Goal: Navigation & Orientation: Find specific page/section

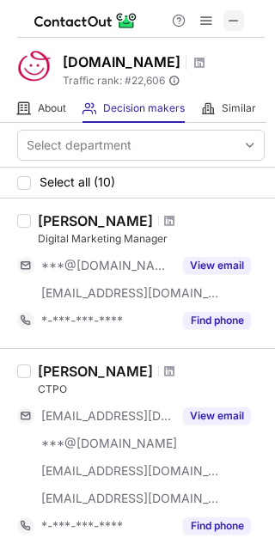
click at [231, 19] on span at bounding box center [234, 21] width 14 height 14
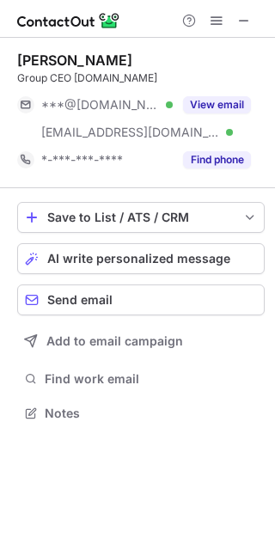
scroll to position [401, 275]
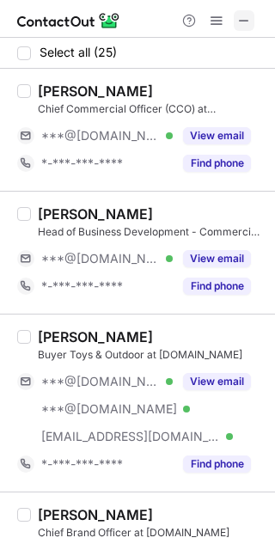
click at [242, 15] on span at bounding box center [244, 21] width 14 height 14
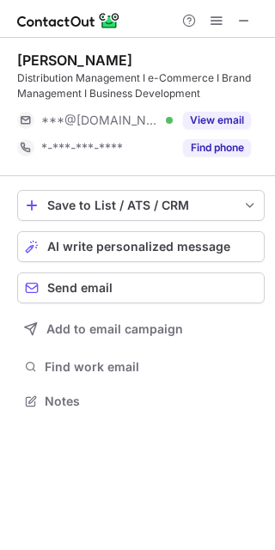
scroll to position [389, 275]
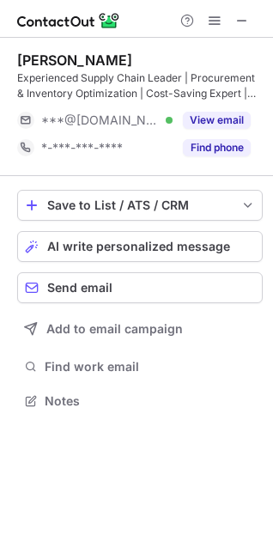
scroll to position [389, 273]
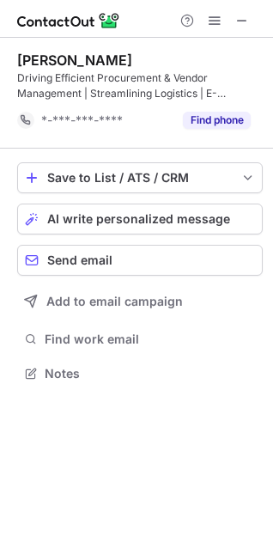
scroll to position [362, 273]
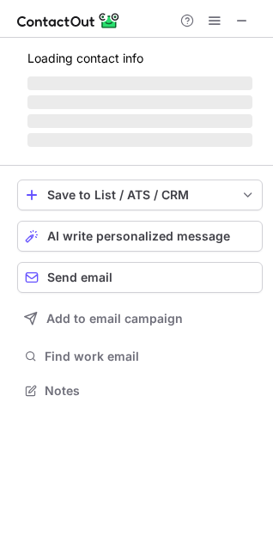
scroll to position [374, 273]
